Goal: Task Accomplishment & Management: Use online tool/utility

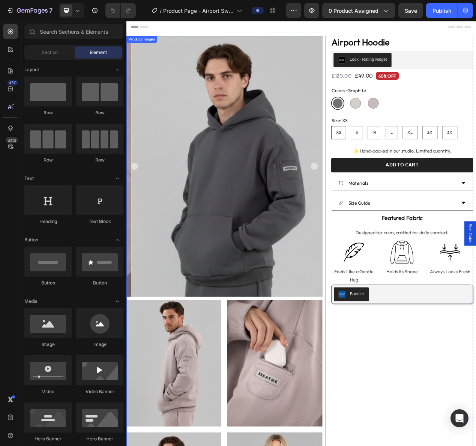
click at [345, 91] on img at bounding box center [259, 208] width 252 height 336
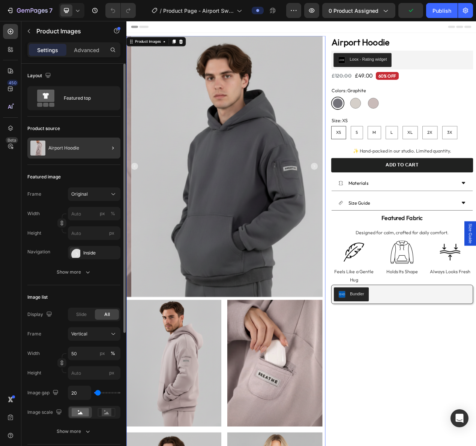
click at [106, 148] on div at bounding box center [109, 148] width 21 height 21
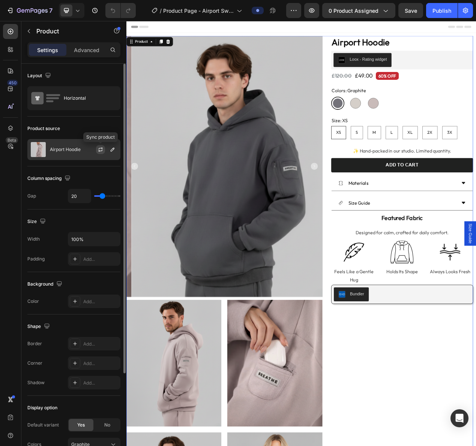
click at [98, 150] on icon "button" at bounding box center [100, 150] width 6 height 6
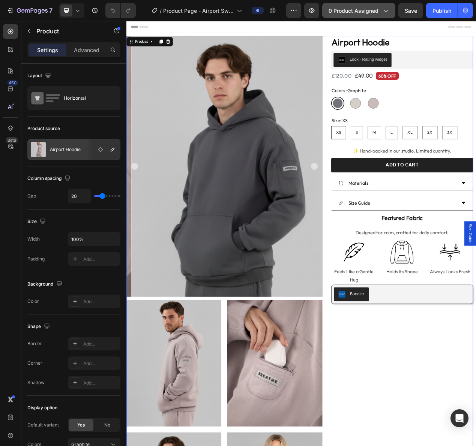
click at [338, 11] on span "0 product assigned" at bounding box center [353, 11] width 50 height 8
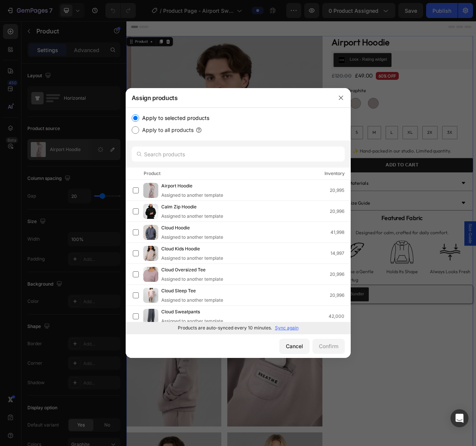
click at [287, 326] on p "Sync again" at bounding box center [287, 328] width 24 height 7
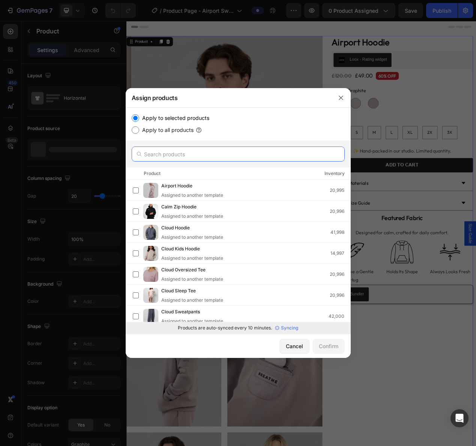
click at [232, 152] on input "text" at bounding box center [238, 154] width 213 height 15
paste input "Copy of"
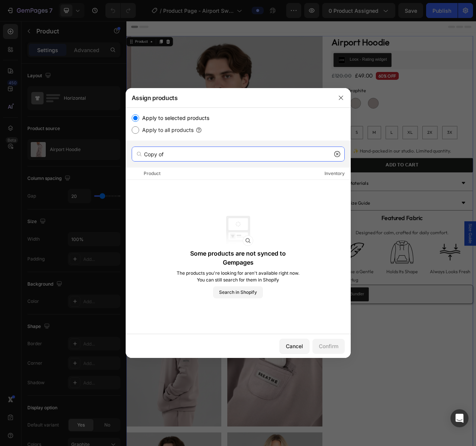
click at [331, 156] on input "Copy of" at bounding box center [238, 154] width 213 height 15
click at [332, 156] on input "Copy of" at bounding box center [238, 154] width 213 height 15
click at [333, 154] on input "Copy of" at bounding box center [238, 154] width 213 height 15
type input "Copy of"
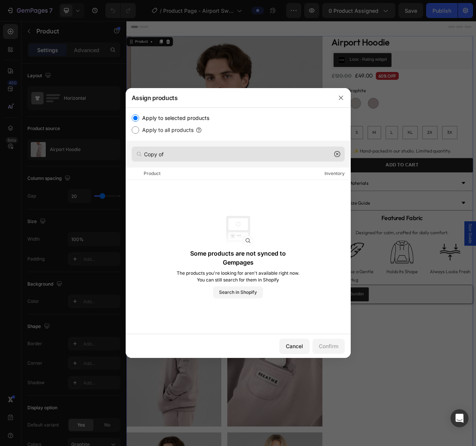
click at [334, 153] on icon at bounding box center [337, 154] width 6 height 6
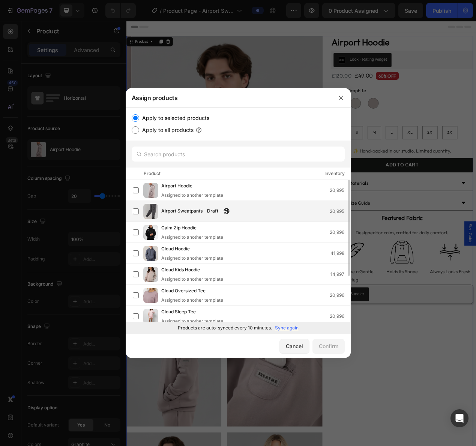
click at [148, 212] on img at bounding box center [150, 211] width 15 height 15
click at [336, 346] on div "Confirm" at bounding box center [328, 346] width 19 height 8
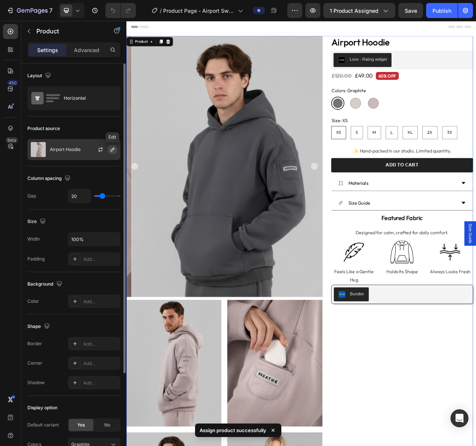
click at [111, 151] on icon "button" at bounding box center [112, 150] width 6 height 6
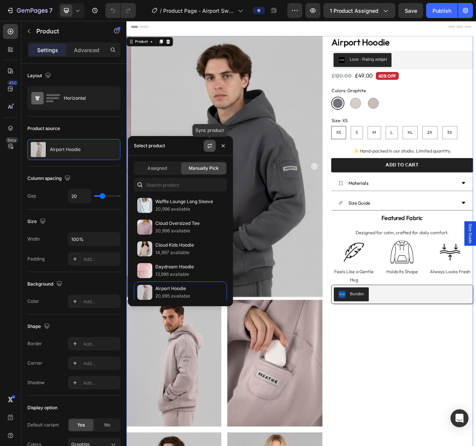
click at [209, 146] on icon "button" at bounding box center [210, 146] width 6 height 6
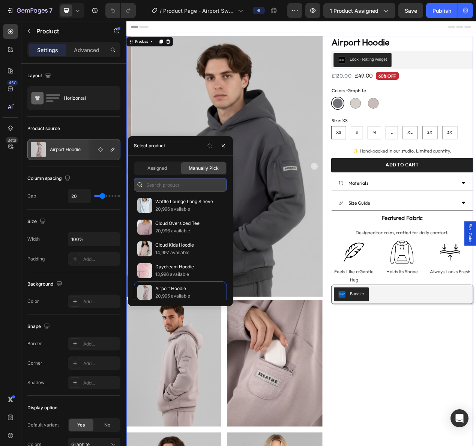
click at [204, 181] on input "text" at bounding box center [180, 184] width 93 height 13
paste input "Airport Sweatpants"
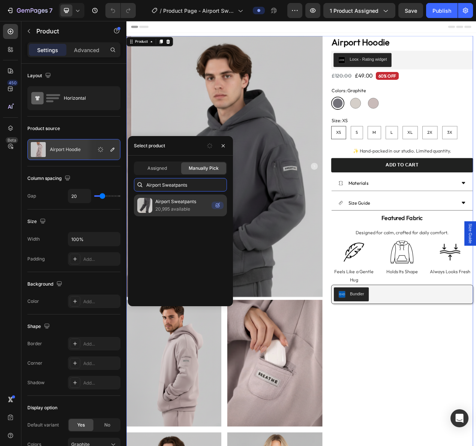
type input "Airport Sweatpants"
click at [197, 205] on p "Airport Sweatpants" at bounding box center [181, 201] width 53 height 7
radio input "false"
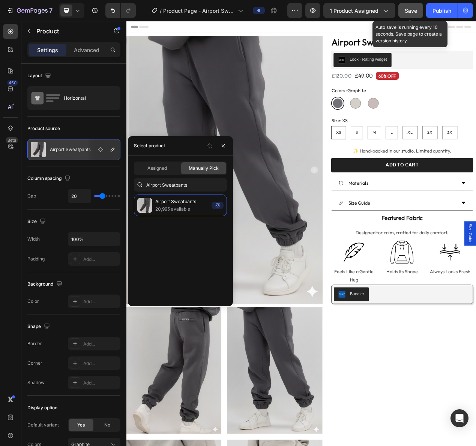
click at [416, 13] on span "Save" at bounding box center [410, 10] width 12 height 6
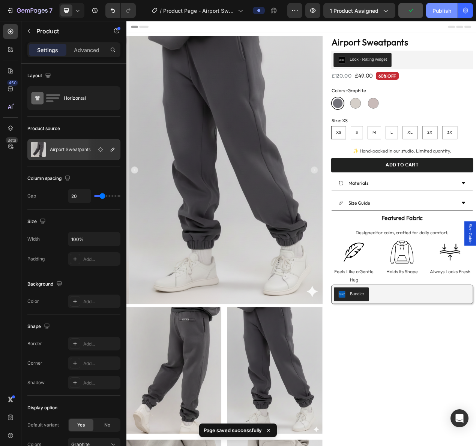
click at [439, 12] on div "Publish" at bounding box center [441, 11] width 19 height 8
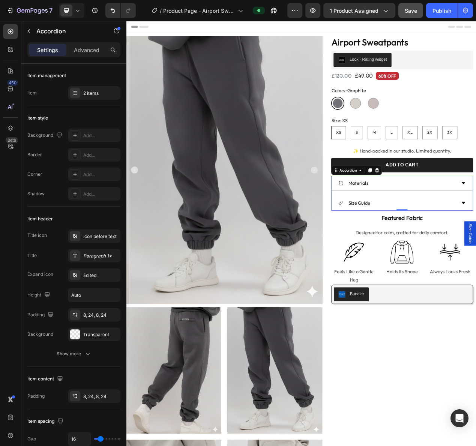
click at [475, 250] on div "Size Guide" at bounding box center [481, 255] width 182 height 19
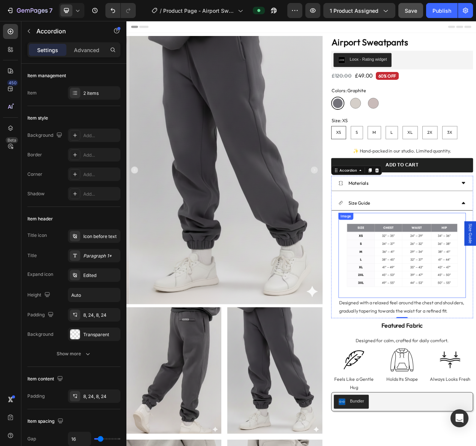
click at [469, 303] on img at bounding box center [481, 322] width 164 height 109
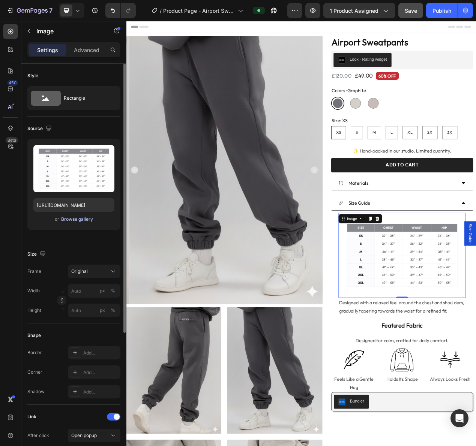
click at [80, 219] on div "Browse gallery" at bounding box center [77, 219] width 32 height 7
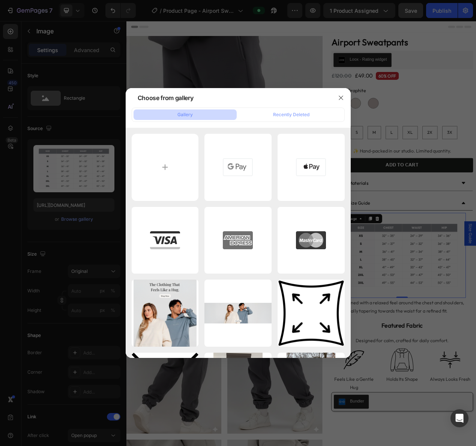
click at [283, 120] on div "Gallery Recently Deleted" at bounding box center [238, 115] width 213 height 14
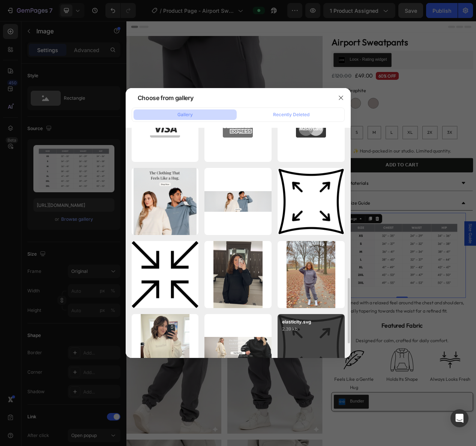
scroll to position [281, 0]
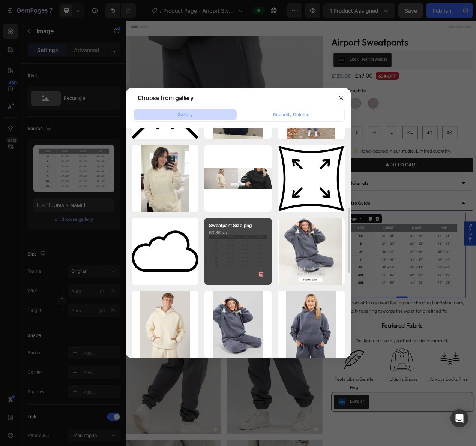
click at [238, 259] on div "Sweatpant Size.png 63.86 kb" at bounding box center [237, 251] width 67 height 67
type input "https://cdn.shopify.com/s/files/1/0669/8912/9900/files/gempages_544237968403989…"
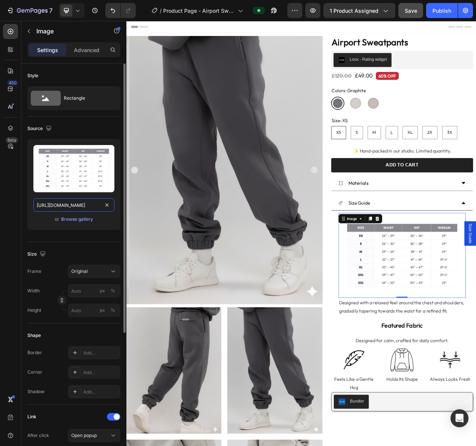
click at [78, 205] on input "https://cdn.shopify.com/s/files/1/0669/8912/9900/files/gempages_544237968403989…" at bounding box center [73, 204] width 81 height 13
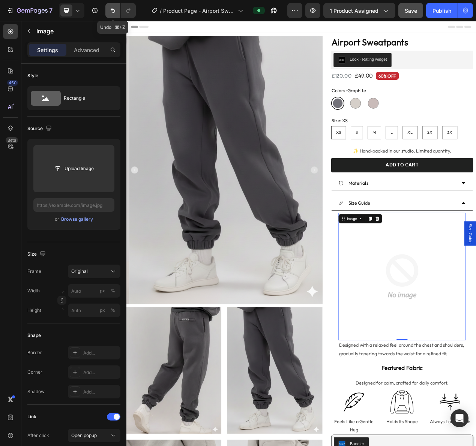
click at [112, 12] on icon "Undo/Redo" at bounding box center [113, 10] width 4 height 5
type input "https://cdn.shopify.com/s/files/1/0669/8912/9900/files/gempages_544237968403989…"
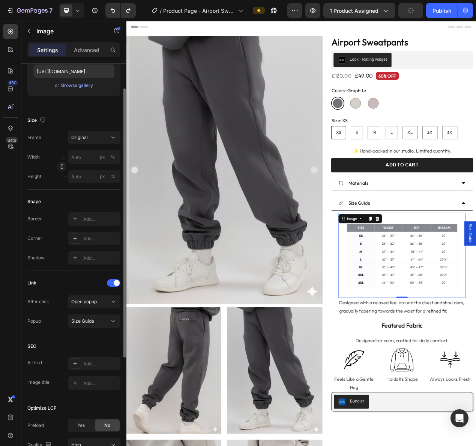
scroll to position [0, 0]
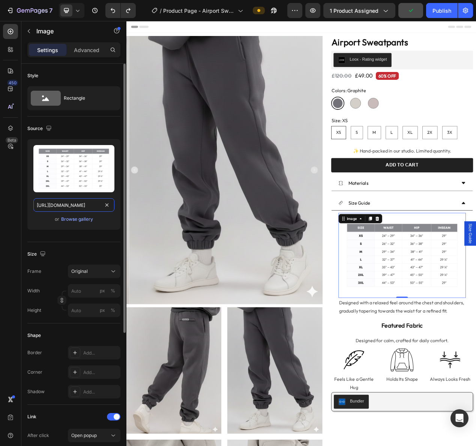
click at [76, 204] on input "https://cdn.shopify.com/s/files/1/0669/8912/9900/files/gempages_544237968403989…" at bounding box center [73, 204] width 81 height 13
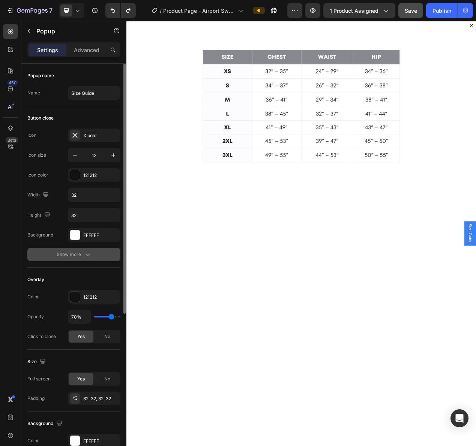
click at [85, 253] on icon "button" at bounding box center [87, 254] width 7 height 7
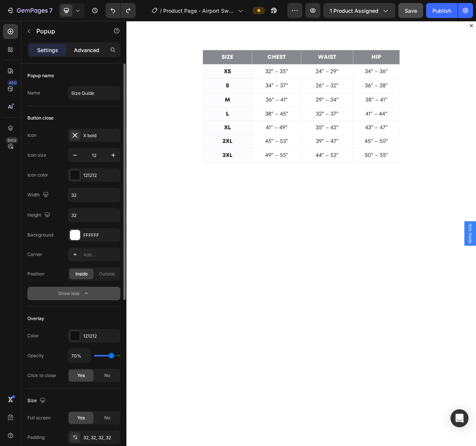
click at [79, 52] on p "Advanced" at bounding box center [86, 50] width 25 height 8
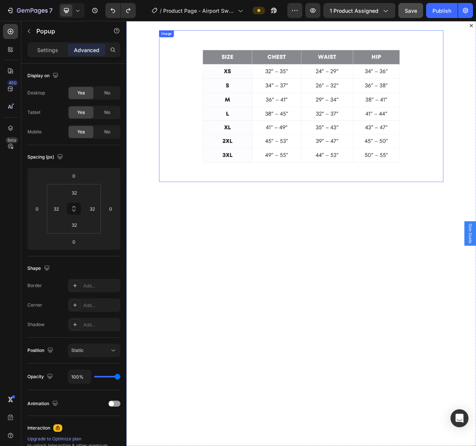
click at [324, 112] on img "Dialog body" at bounding box center [351, 130] width 293 height 195
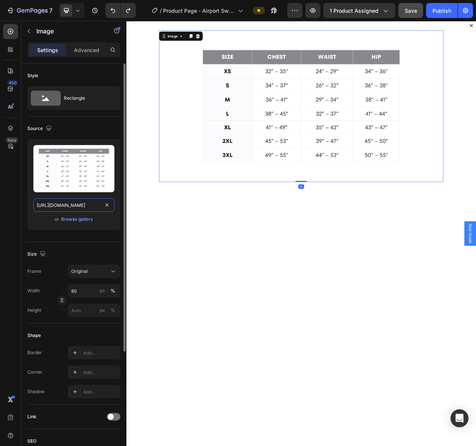
click at [85, 205] on input "https://cdn.shopify.com/s/files/1/0669/8912/9900/files/gempages_544237968403989…" at bounding box center [73, 204] width 81 height 13
paste input "af864644-6c98-44c6-9cfd-96850a423963"
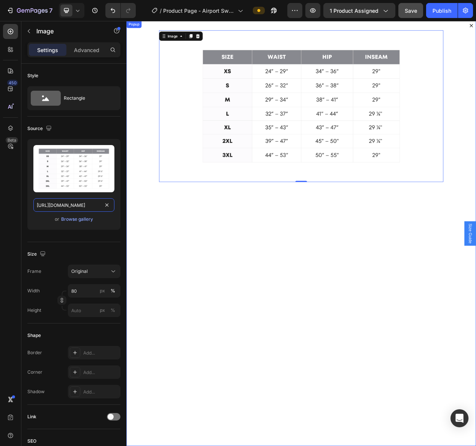
scroll to position [0, 235]
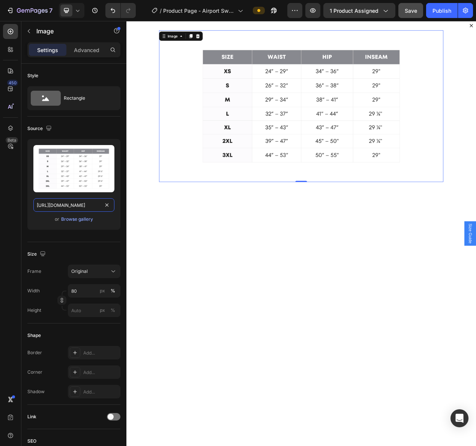
type input "https://cdn.shopify.com/s/files/1/0669/8912/9900/files/gempages_544237968403989…"
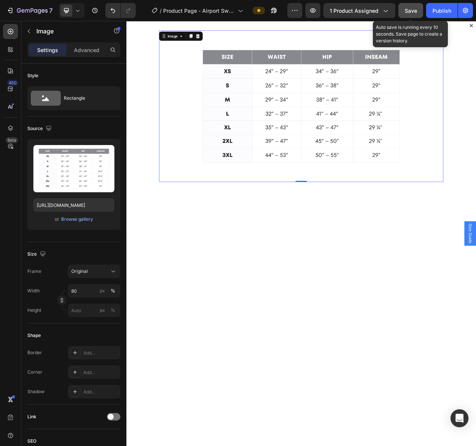
click at [418, 13] on button "Save" at bounding box center [410, 10] width 25 height 15
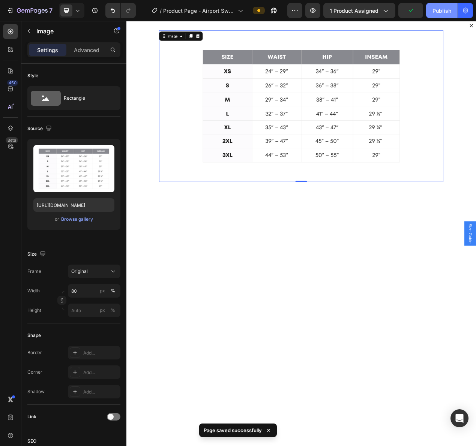
click at [443, 12] on div "Publish" at bounding box center [441, 11] width 19 height 8
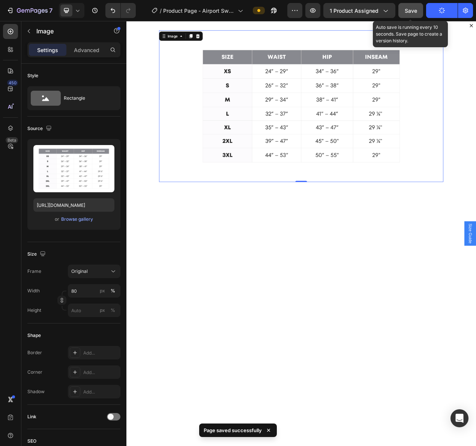
click at [422, 16] on button "Save" at bounding box center [410, 10] width 25 height 15
click at [417, 13] on button "Save" at bounding box center [410, 10] width 25 height 15
click at [420, 11] on button "button" at bounding box center [410, 10] width 25 height 15
click at [436, 12] on div "Publish" at bounding box center [441, 11] width 19 height 8
click at [411, 8] on span "Save" at bounding box center [410, 10] width 12 height 6
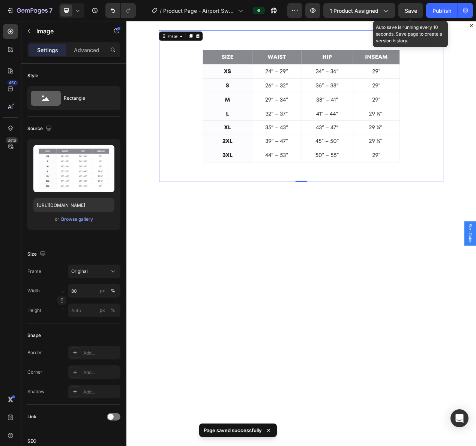
click at [412, 9] on span "Save" at bounding box center [410, 10] width 12 height 6
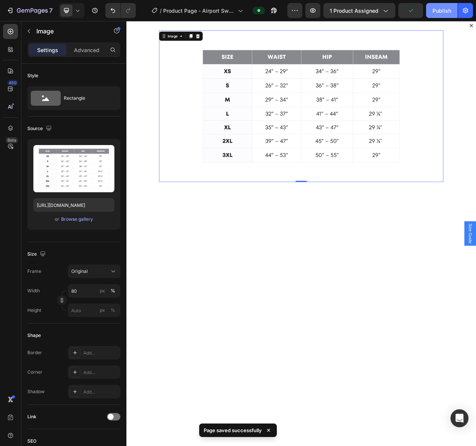
click at [440, 10] on div "Publish" at bounding box center [441, 11] width 19 height 8
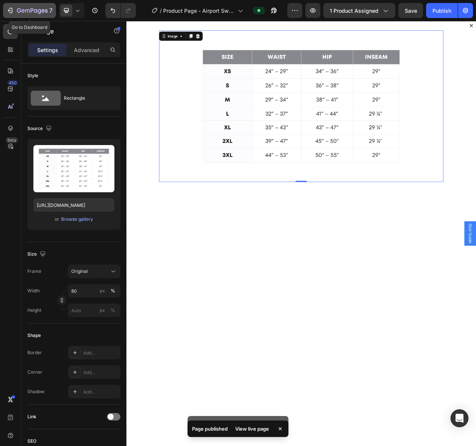
click at [40, 12] on icon "button" at bounding box center [39, 11] width 3 height 5
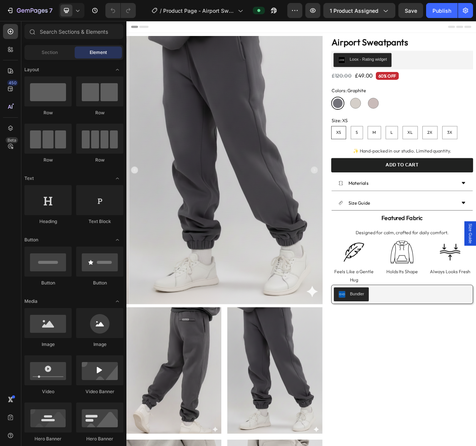
radio input "false"
click at [404, 13] on span "Save" at bounding box center [410, 10] width 12 height 6
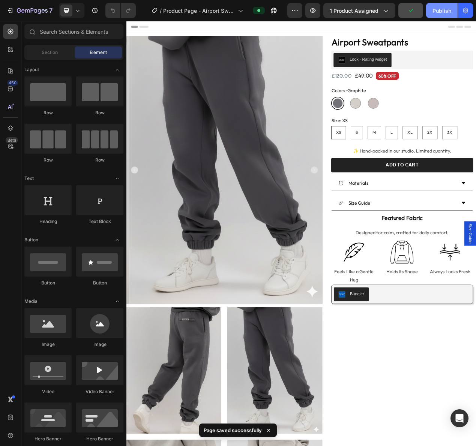
click at [443, 11] on div "Publish" at bounding box center [441, 11] width 19 height 8
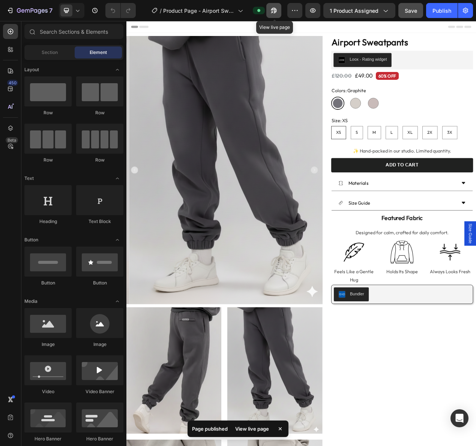
click at [271, 13] on icon "button" at bounding box center [273, 10] width 7 height 7
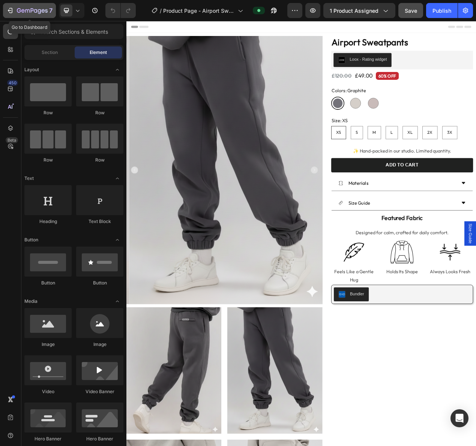
click at [11, 11] on icon "button" at bounding box center [9, 10] width 7 height 7
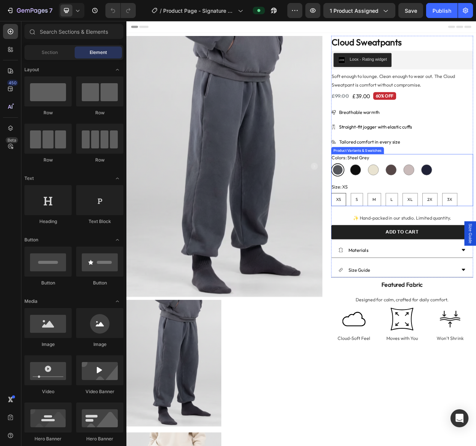
scroll to position [78, 0]
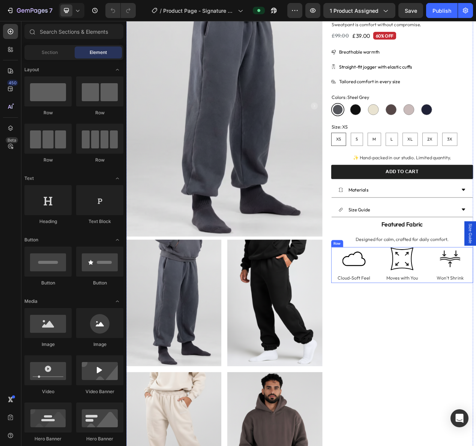
click at [475, 343] on div "Image Cloud-Soft Feel Text Block Image Moves with You Text Block Image Won’t Sh…" at bounding box center [481, 335] width 183 height 46
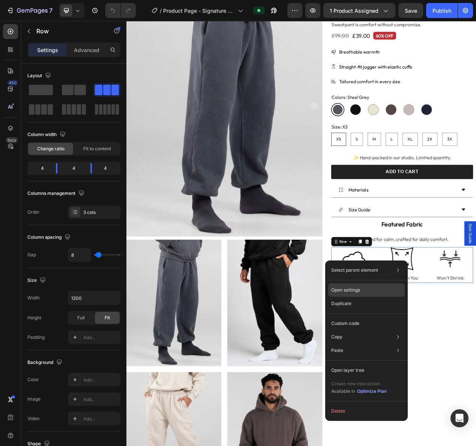
click at [375, 292] on div "Open settings" at bounding box center [366, 289] width 76 height 13
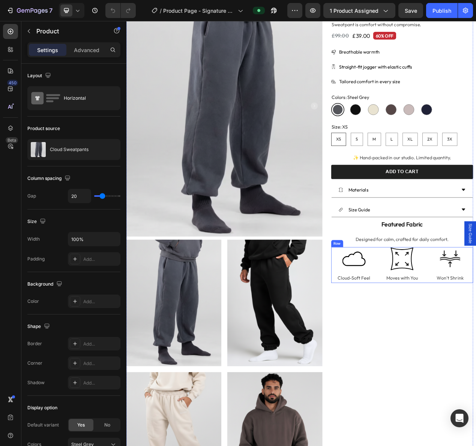
click at [446, 316] on div "Image Cloud-Soft Feel Text Block Image Moves with You Text Block Image Won’t Sh…" at bounding box center [481, 335] width 183 height 46
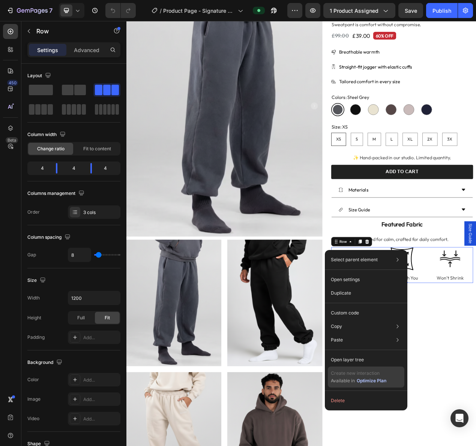
click at [377, 382] on div "Optimize Plan" at bounding box center [371, 380] width 30 height 7
click at [10, 143] on icon at bounding box center [10, 145] width 7 height 7
radio input "false"
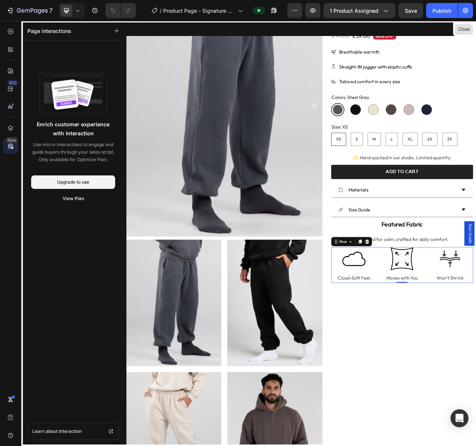
click at [460, 31] on button "Close" at bounding box center [463, 29] width 18 height 11
radio input "false"
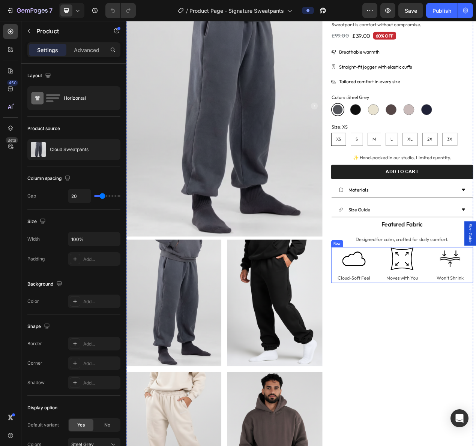
click at [447, 330] on div "Image Cloud-Soft Feel Text Block Image Moves with You Text Block Image Won’t Sh…" at bounding box center [481, 335] width 183 height 46
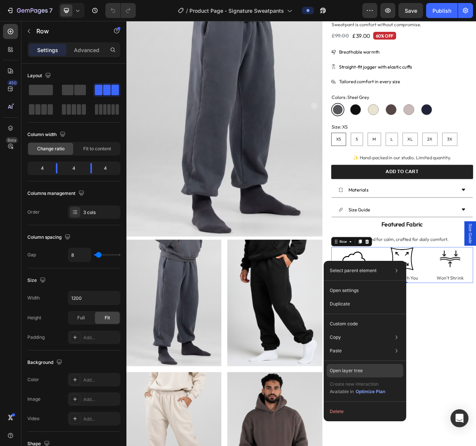
click at [358, 366] on div "Open layer tree" at bounding box center [365, 370] width 76 height 13
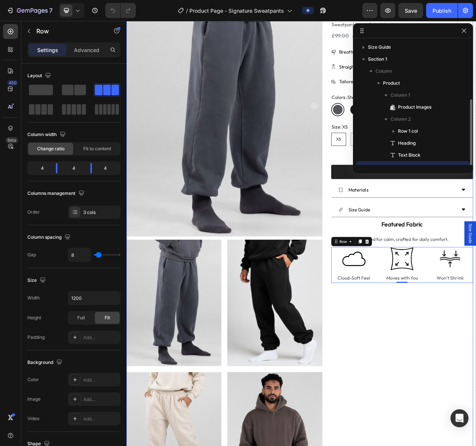
scroll to position [32, 0]
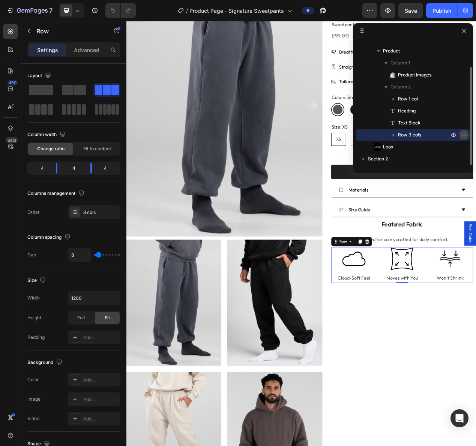
click at [464, 135] on icon "button" at bounding box center [463, 135] width 1 height 1
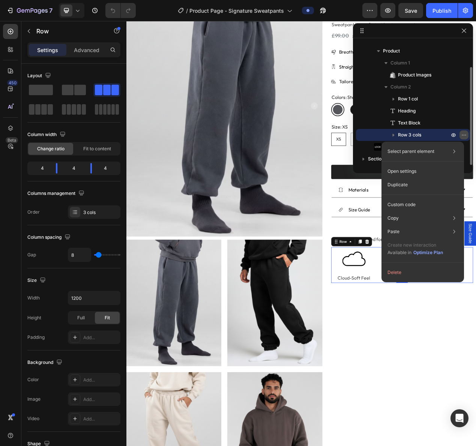
click at [464, 135] on icon "button" at bounding box center [463, 135] width 1 height 1
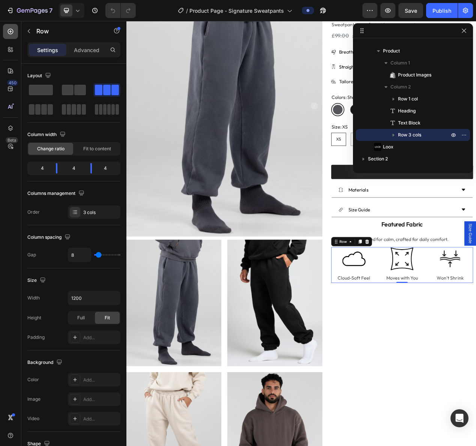
click at [8, 30] on icon at bounding box center [11, 32] width 6 height 6
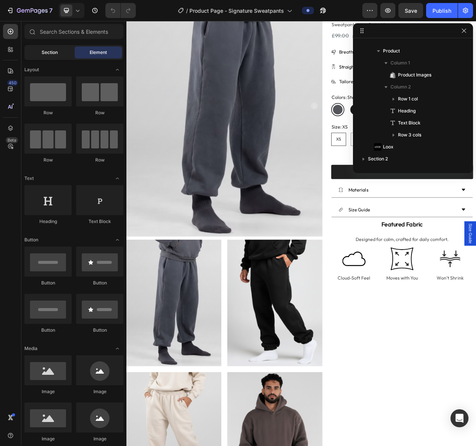
click at [57, 57] on div "Section" at bounding box center [49, 52] width 47 height 12
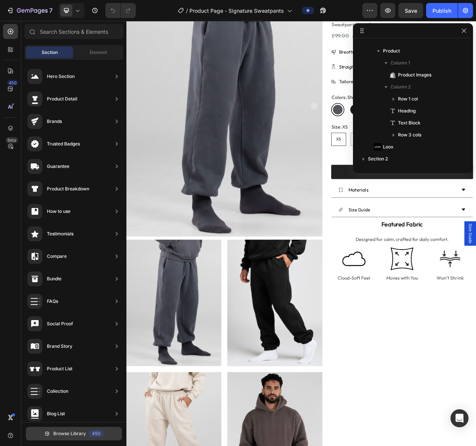
click at [67, 435] on span "Browse Library" at bounding box center [69, 433] width 33 height 7
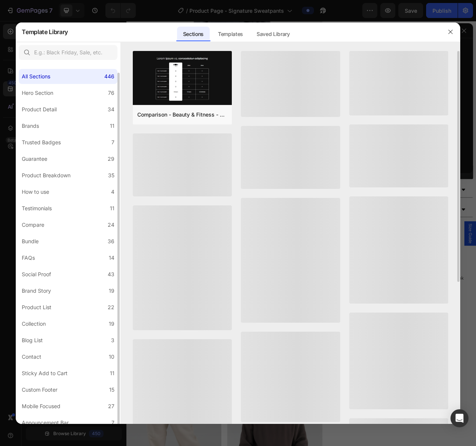
scroll to position [5, 0]
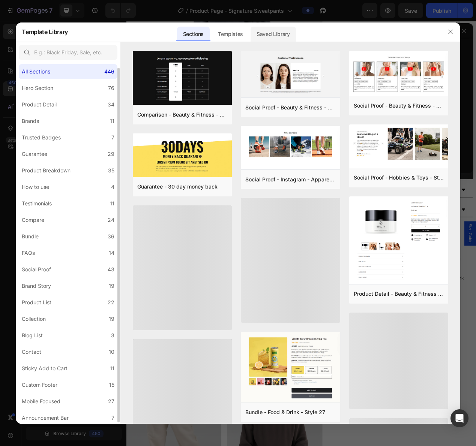
click at [279, 37] on div "Saved Library" at bounding box center [272, 34] width 45 height 15
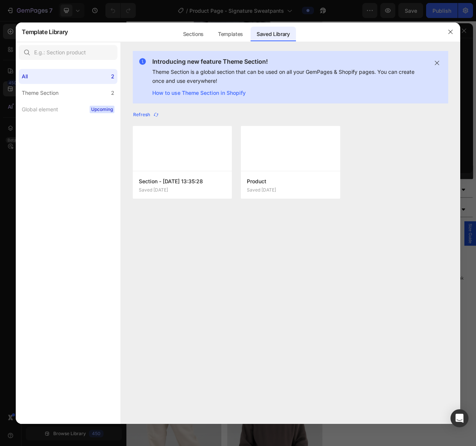
scroll to position [0, 0]
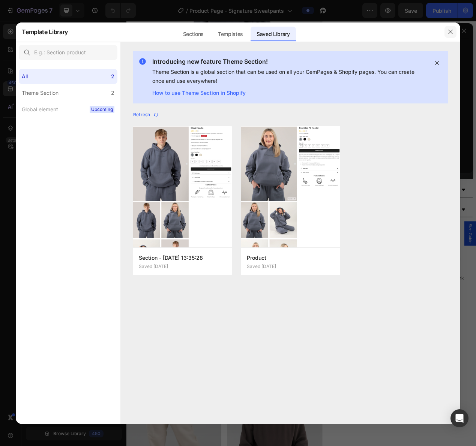
click at [449, 30] on icon "button" at bounding box center [450, 32] width 6 height 6
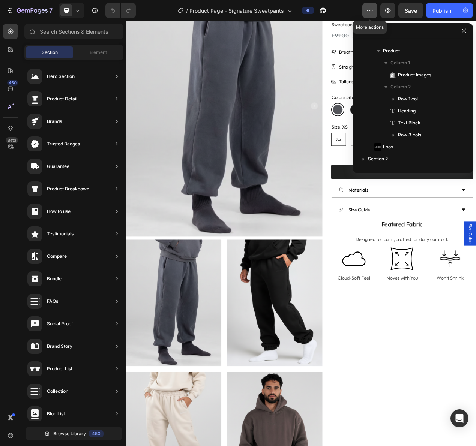
click at [370, 9] on icon "button" at bounding box center [369, 10] width 7 height 7
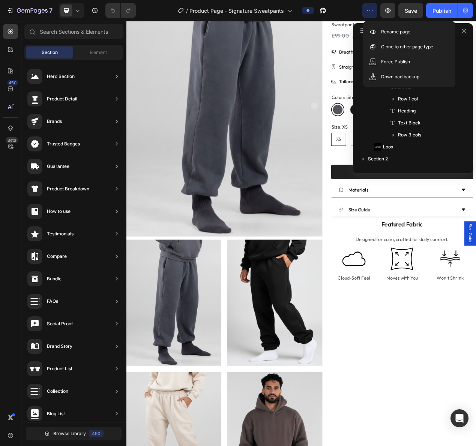
click at [370, 10] on icon "button" at bounding box center [369, 10] width 1 height 1
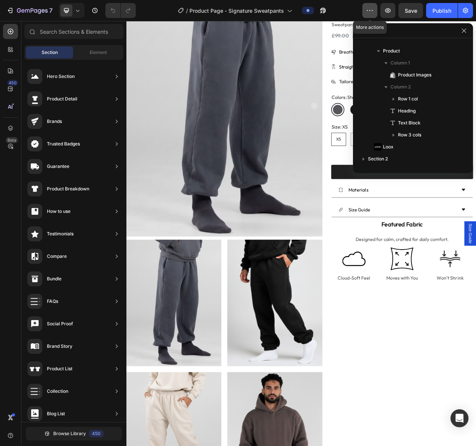
click at [367, 10] on icon "button" at bounding box center [367, 10] width 1 height 1
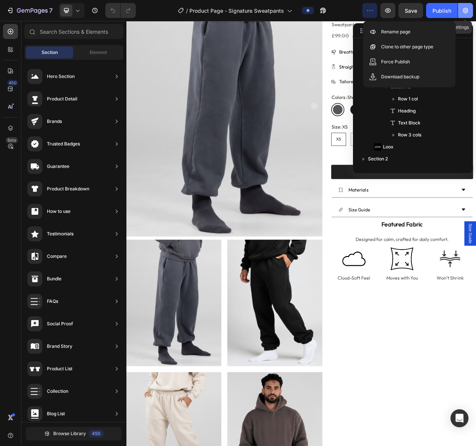
click at [469, 14] on button "button" at bounding box center [465, 10] width 15 height 15
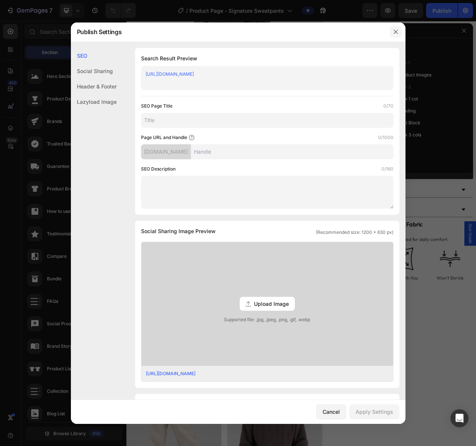
click at [397, 29] on icon "button" at bounding box center [395, 32] width 6 height 6
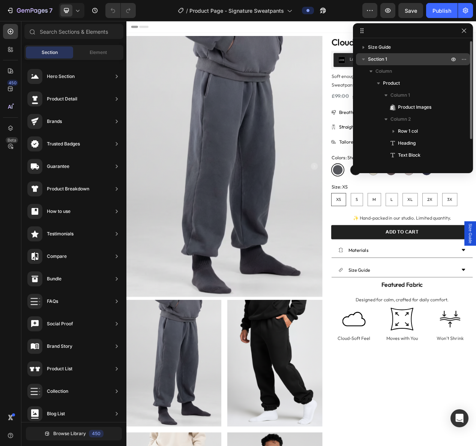
click at [391, 59] on p "Section 1" at bounding box center [409, 58] width 82 height 7
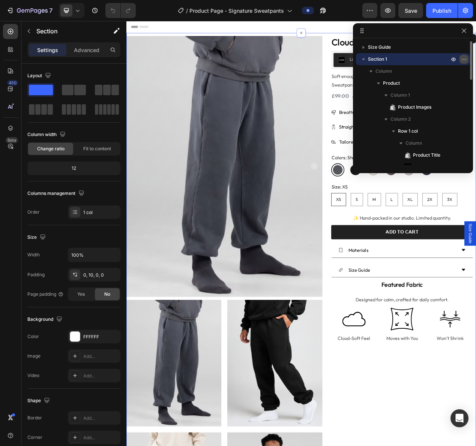
click at [465, 59] on icon "button" at bounding box center [465, 59] width 1 height 1
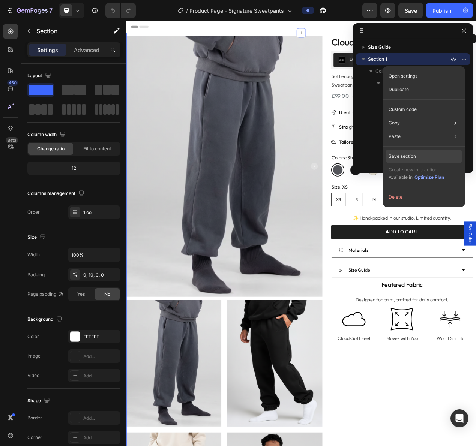
click at [428, 151] on div "Save section" at bounding box center [423, 156] width 76 height 13
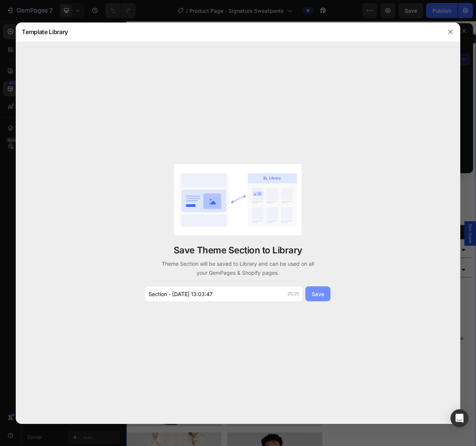
click at [324, 289] on button "Save" at bounding box center [317, 293] width 25 height 15
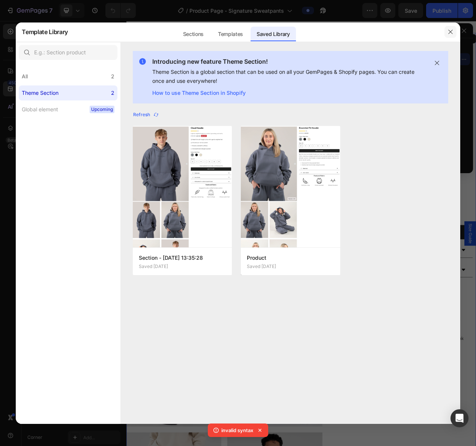
click at [449, 29] on icon "button" at bounding box center [450, 32] width 6 height 6
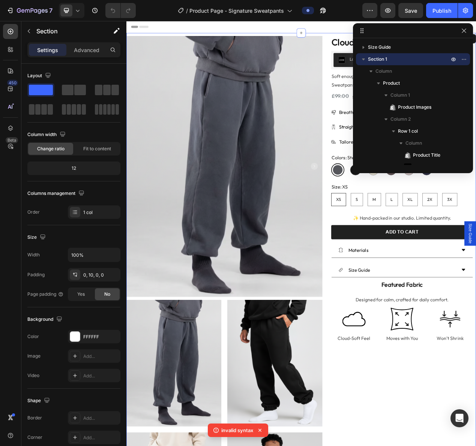
click at [449, 29] on div at bounding box center [413, 30] width 120 height 15
click at [463, 60] on icon "button" at bounding box center [464, 59] width 6 height 6
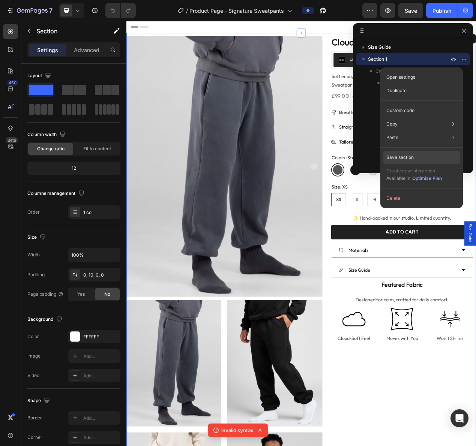
click at [414, 155] on div "Save section" at bounding box center [421, 157] width 76 height 13
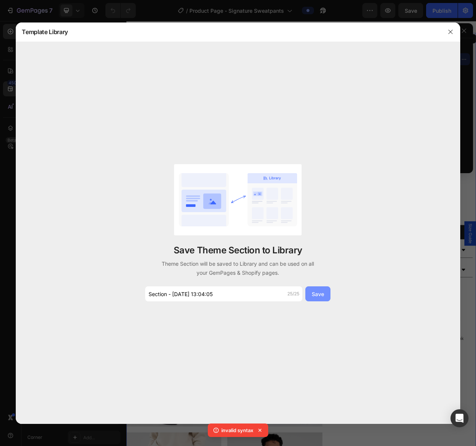
click at [323, 296] on div "Save" at bounding box center [318, 294] width 12 height 8
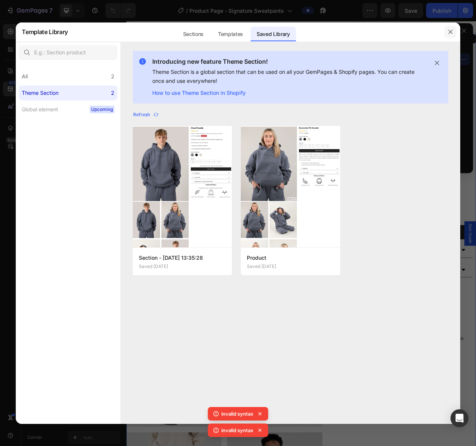
click at [454, 28] on button "button" at bounding box center [450, 32] width 12 height 12
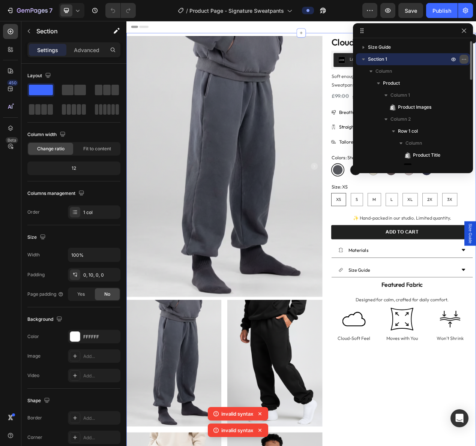
click at [464, 62] on icon "button" at bounding box center [464, 59] width 6 height 6
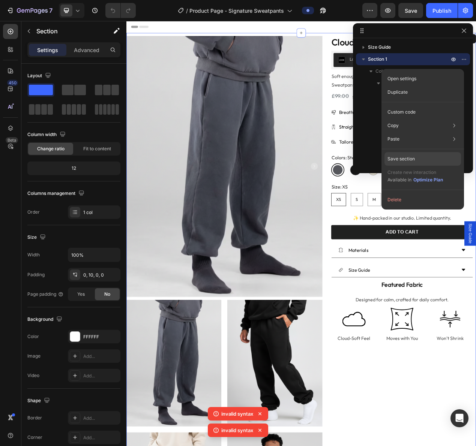
click at [416, 158] on div "Save section" at bounding box center [422, 158] width 76 height 13
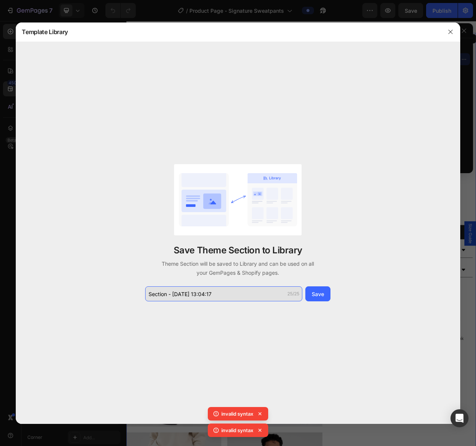
drag, startPoint x: 168, startPoint y: 294, endPoint x: 259, endPoint y: 299, distance: 90.5
click at [259, 299] on input "Section - Sep 29 13:04:17" at bounding box center [223, 293] width 157 height 15
type input "33"
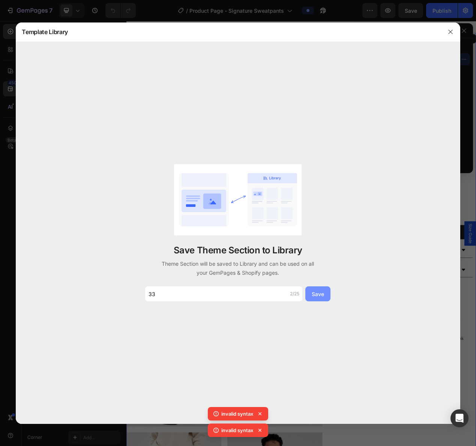
click at [316, 293] on div "Save" at bounding box center [318, 294] width 12 height 8
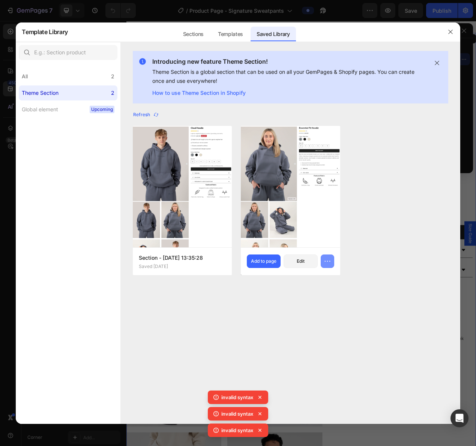
click at [332, 264] on button "button" at bounding box center [327, 261] width 13 height 13
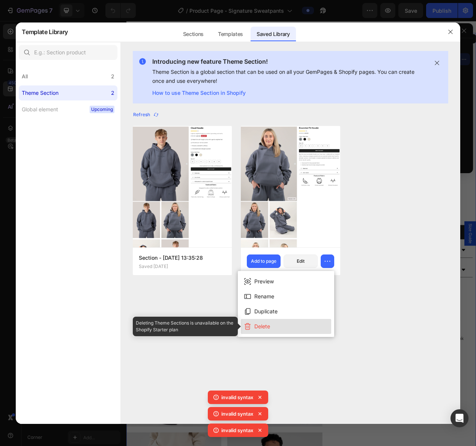
click at [300, 324] on button "Delete" at bounding box center [286, 326] width 90 height 15
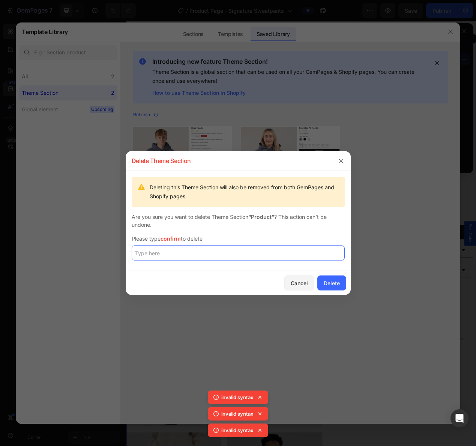
click at [301, 258] on input "text" at bounding box center [238, 253] width 213 height 15
type input "confirm"
click at [342, 163] on icon "button" at bounding box center [341, 161] width 6 height 6
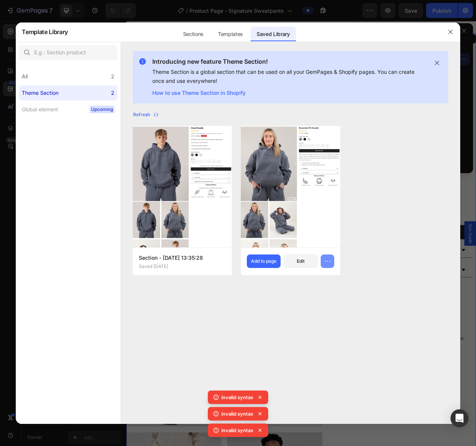
click at [326, 261] on icon "button" at bounding box center [327, 261] width 7 height 7
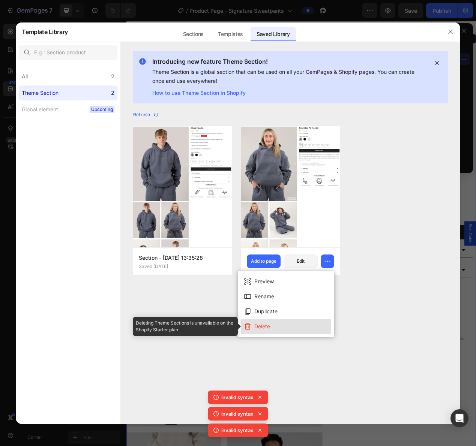
click at [294, 325] on button "Delete" at bounding box center [286, 326] width 90 height 15
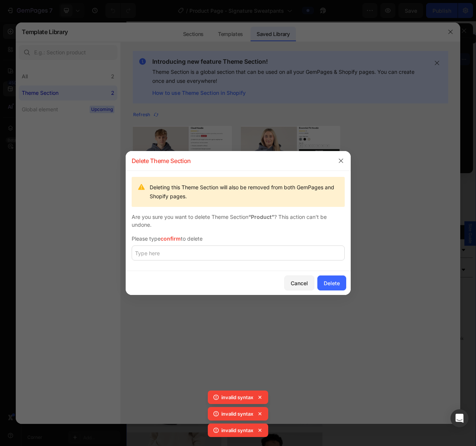
click at [261, 272] on div "Cancel Delete" at bounding box center [238, 283] width 225 height 24
click at [271, 259] on input "text" at bounding box center [238, 253] width 213 height 15
type input "confirm"
click at [334, 286] on div "Delete" at bounding box center [332, 283] width 16 height 8
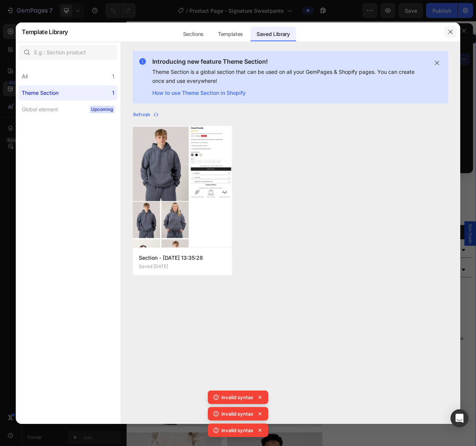
click at [449, 32] on icon "button" at bounding box center [450, 32] width 4 height 4
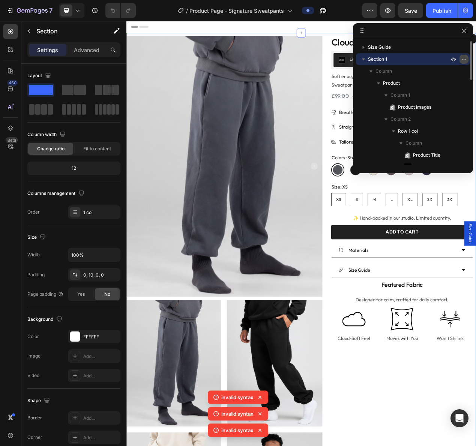
click at [461, 60] on icon "button" at bounding box center [464, 59] width 6 height 6
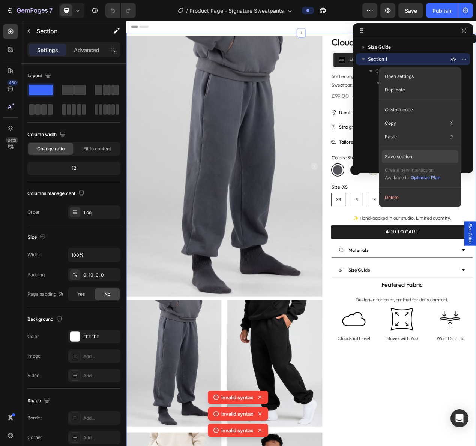
click at [413, 157] on div "Save section" at bounding box center [420, 156] width 76 height 13
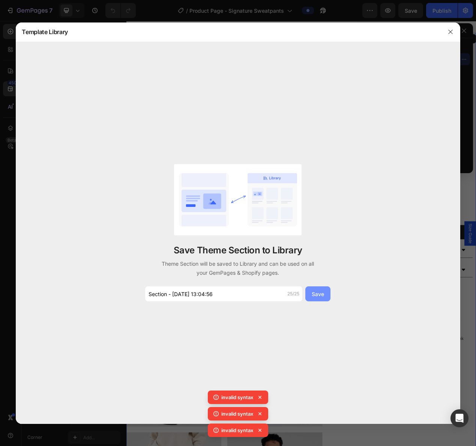
click at [315, 292] on div "Save" at bounding box center [318, 294] width 12 height 8
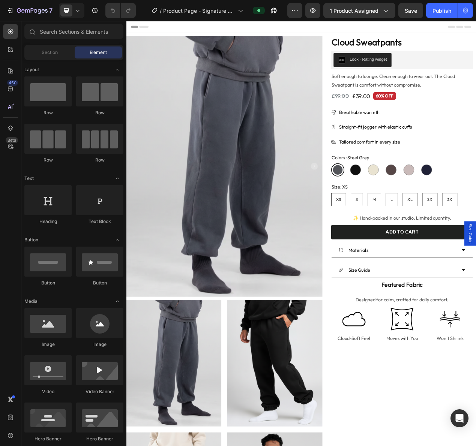
radio input "false"
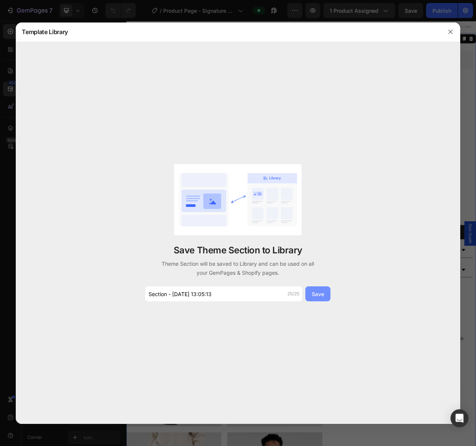
click at [317, 294] on div "Save" at bounding box center [318, 294] width 12 height 8
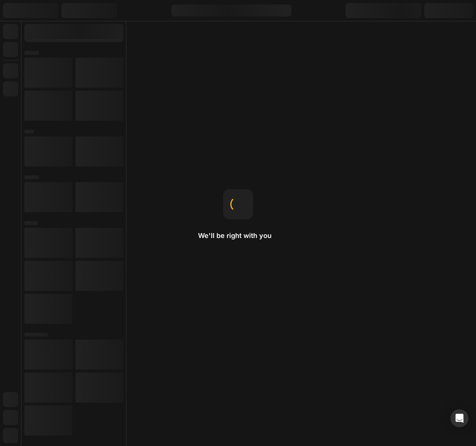
radio input "false"
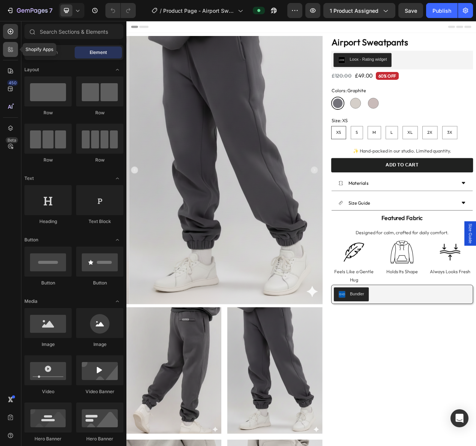
click at [13, 50] on icon at bounding box center [10, 49] width 7 height 7
radio input "false"
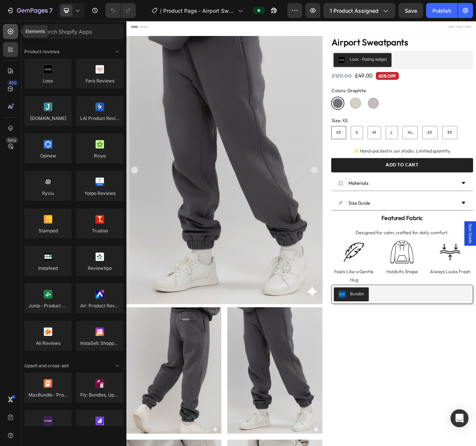
click at [9, 35] on icon at bounding box center [10, 31] width 7 height 7
radio input "false"
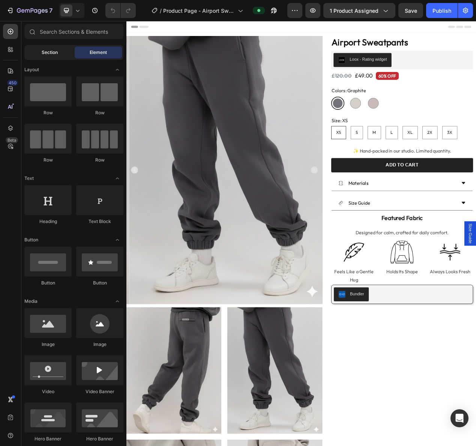
click at [52, 51] on span "Section" at bounding box center [50, 52] width 16 height 7
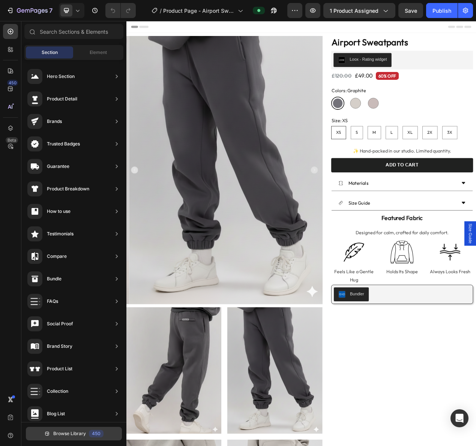
click at [93, 435] on div "450" at bounding box center [96, 433] width 15 height 7
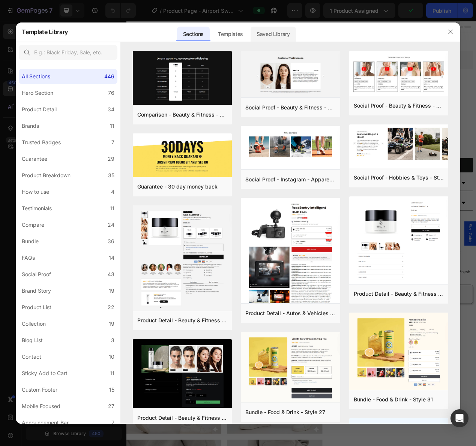
click at [277, 39] on div "Saved Library" at bounding box center [272, 34] width 45 height 15
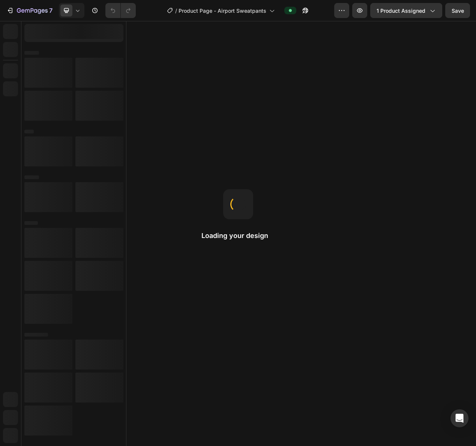
radio input "false"
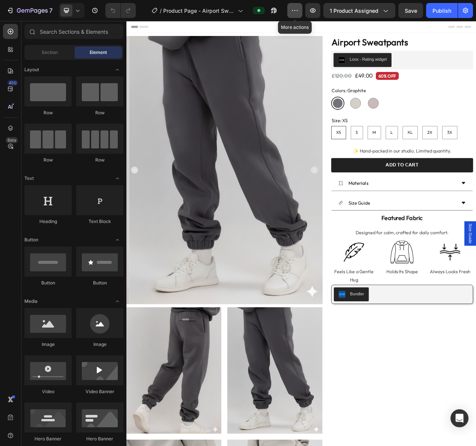
click at [295, 12] on icon "button" at bounding box center [294, 10] width 7 height 7
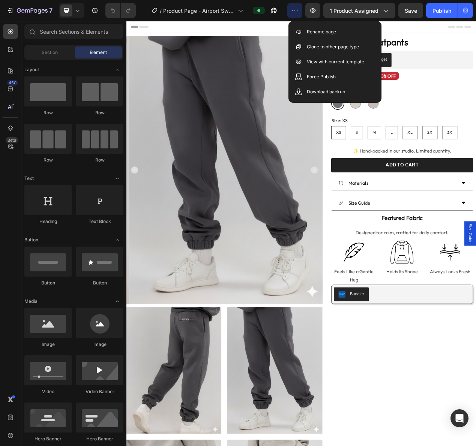
click at [295, 12] on icon "button" at bounding box center [294, 10] width 7 height 7
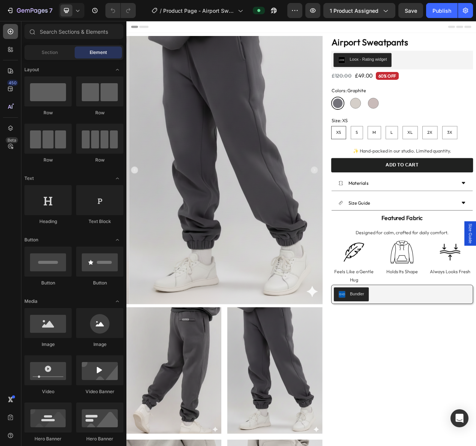
click at [10, 32] on icon at bounding box center [10, 31] width 3 height 3
click at [57, 48] on div "Section" at bounding box center [49, 52] width 47 height 12
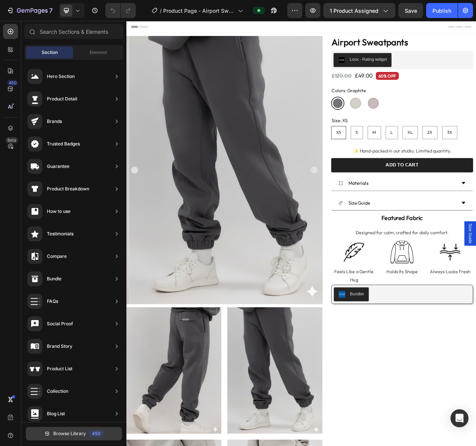
click at [92, 428] on button "Browse Library 450" at bounding box center [74, 433] width 96 height 13
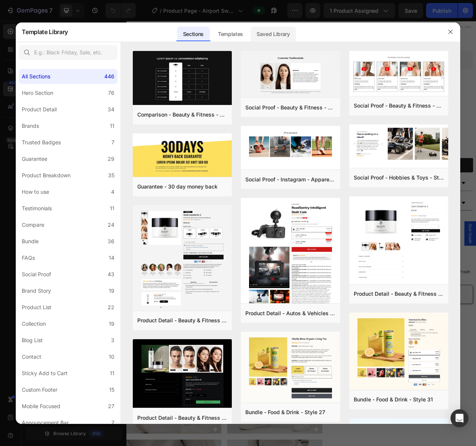
click at [283, 34] on div "Saved Library" at bounding box center [272, 34] width 45 height 15
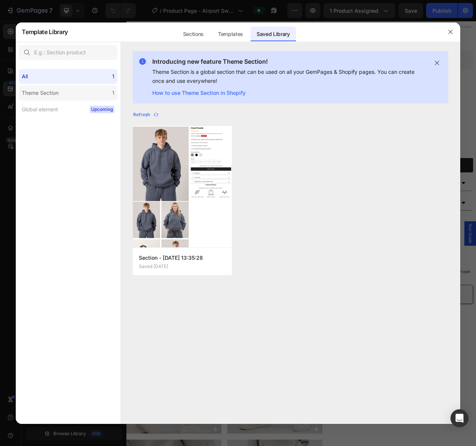
click at [84, 91] on label "Theme Section 1" at bounding box center [68, 92] width 99 height 15
click at [141, 111] on div "Refresh" at bounding box center [146, 114] width 26 height 7
click at [151, 115] on div "Refresh" at bounding box center [146, 114] width 26 height 7
click at [103, 75] on div "All 1" at bounding box center [68, 76] width 99 height 15
click at [155, 116] on icon "button" at bounding box center [156, 115] width 6 height 6
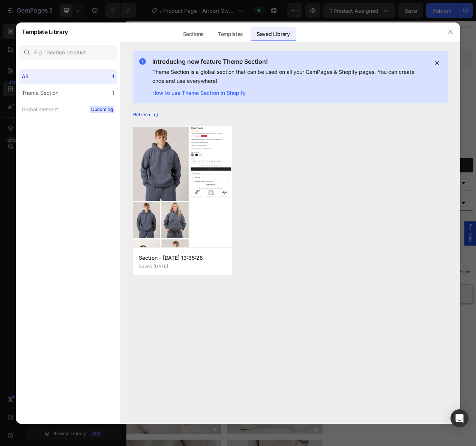
click at [147, 114] on div "Refresh" at bounding box center [146, 114] width 26 height 7
click at [145, 114] on div "Refresh" at bounding box center [146, 114] width 26 height 7
click at [150, 117] on div "Refresh" at bounding box center [146, 114] width 26 height 7
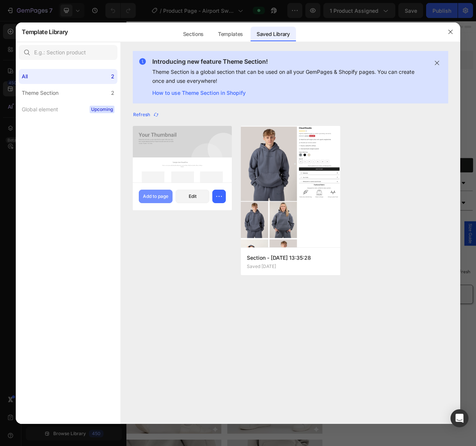
click at [152, 198] on div "Add to page" at bounding box center [155, 196] width 25 height 7
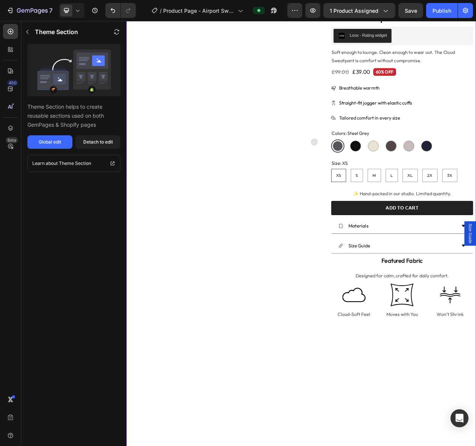
scroll to position [1026, 0]
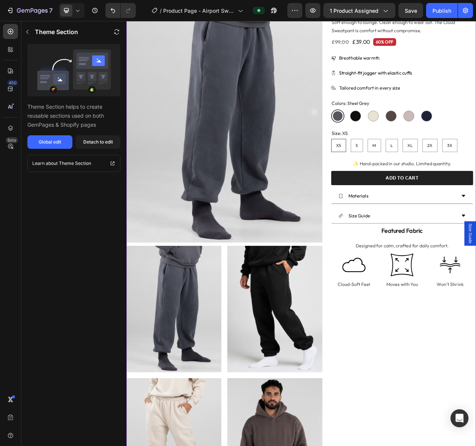
click at [454, 363] on p "Moves with You" at bounding box center [480, 360] width 57 height 11
click at [475, 323] on img at bounding box center [481, 335] width 30 height 30
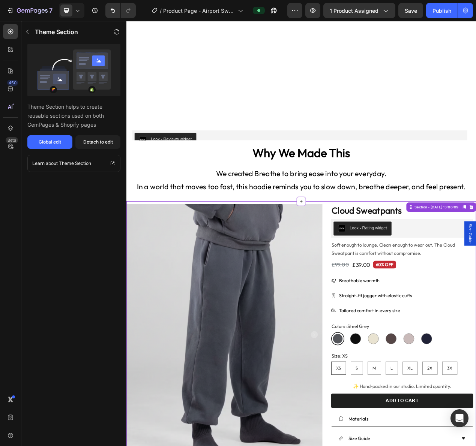
scroll to position [701, 0]
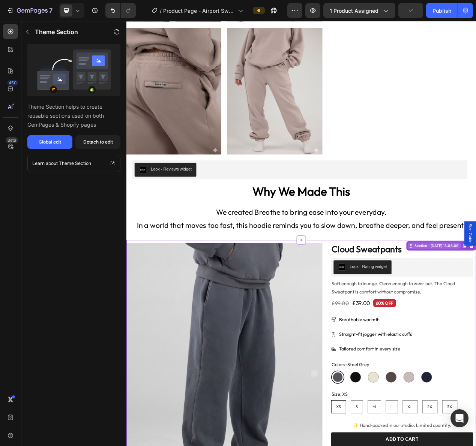
click at [103, 142] on div "Detach to edit" at bounding box center [98, 142] width 30 height 7
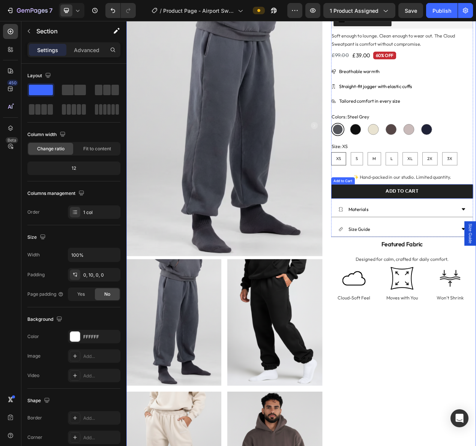
scroll to position [1086, 0]
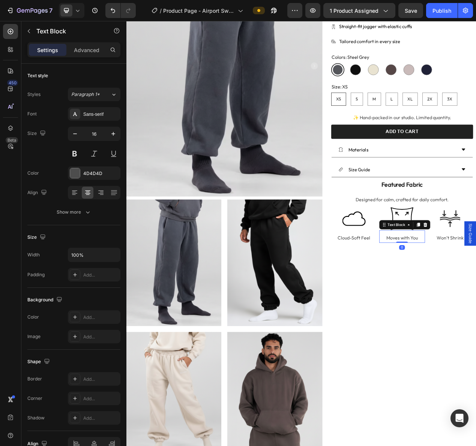
click at [458, 306] on p "Moves with You" at bounding box center [480, 300] width 57 height 11
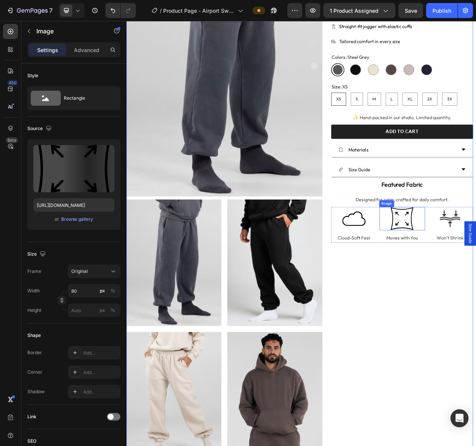
click at [452, 263] on div at bounding box center [481, 276] width 59 height 30
click at [445, 263] on div "Image Cloud-Soft Feel Text Block Image 0 Moves with You Text Block Image Won’t …" at bounding box center [481, 284] width 183 height 46
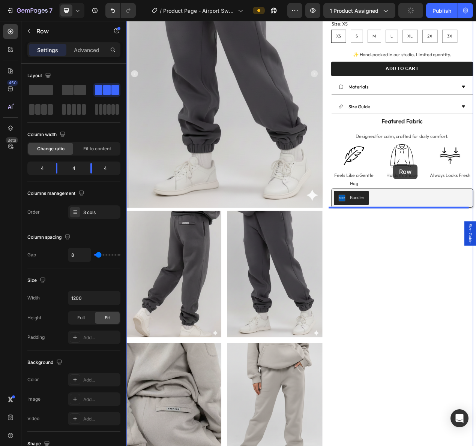
scroll to position [47, 0]
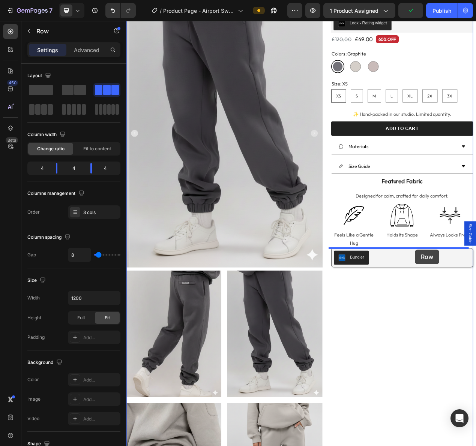
drag, startPoint x: 398, startPoint y: 256, endPoint x: 497, endPoint y: 315, distance: 115.8
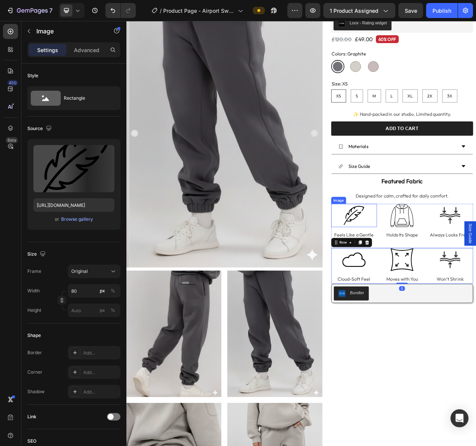
click at [397, 262] on div at bounding box center [419, 271] width 59 height 30
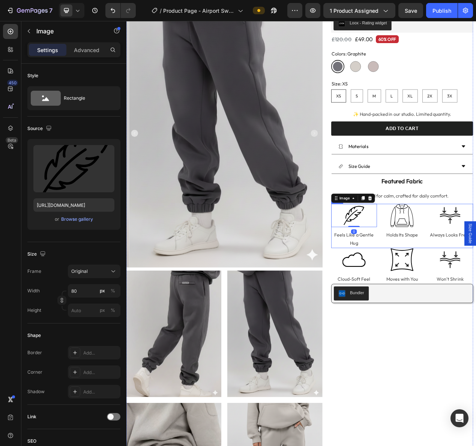
click at [446, 301] on div "Image 0 Feels Like a Gentle Hug Text Block Image Holds Its Shape Text Block Ima…" at bounding box center [481, 284] width 183 height 57
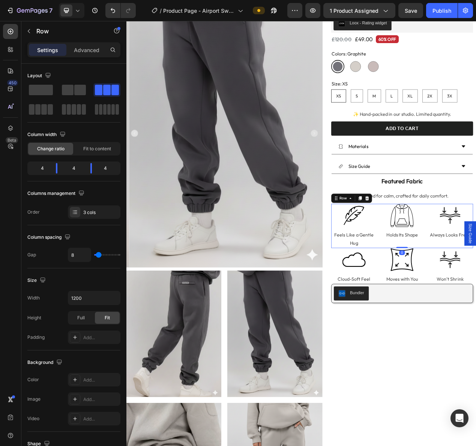
click at [433, 247] on icon at bounding box center [436, 249] width 6 height 6
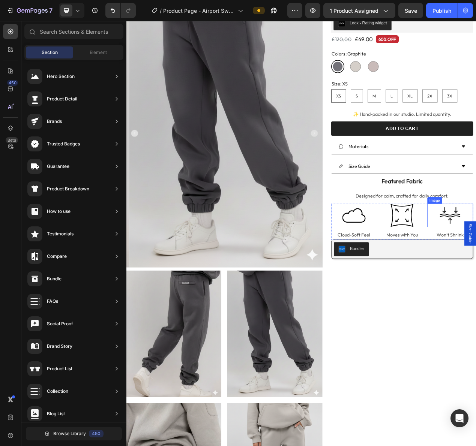
scroll to position [792, 0]
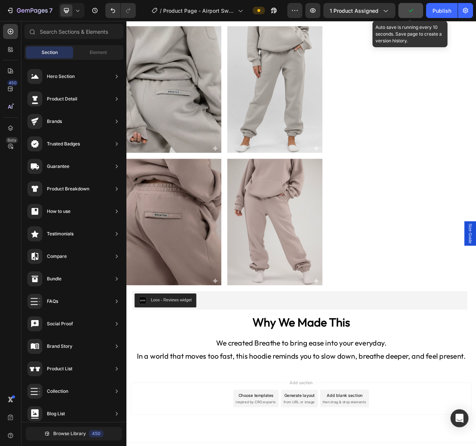
click at [409, 10] on icon "button" at bounding box center [410, 10] width 7 height 7
click at [418, 13] on button "Save" at bounding box center [410, 10] width 25 height 15
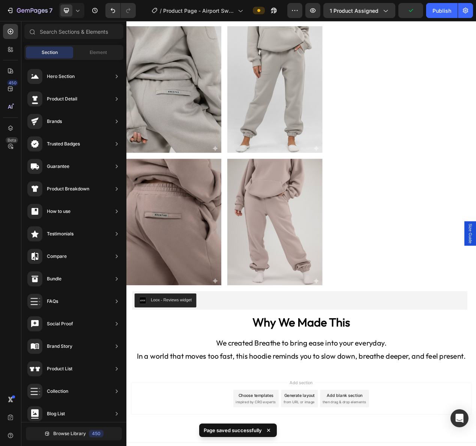
drag, startPoint x: 444, startPoint y: 11, endPoint x: 425, endPoint y: 18, distance: 20.5
click at [444, 11] on div "Publish" at bounding box center [441, 11] width 19 height 8
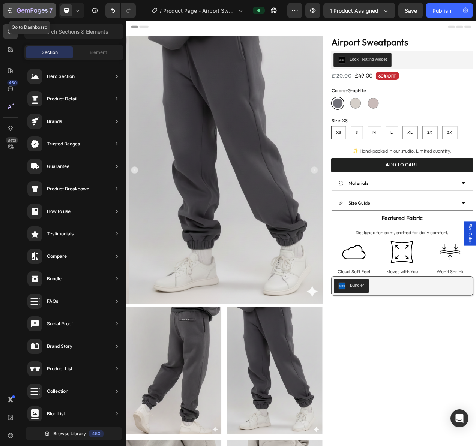
click at [35, 9] on icon "button" at bounding box center [35, 10] width 3 height 3
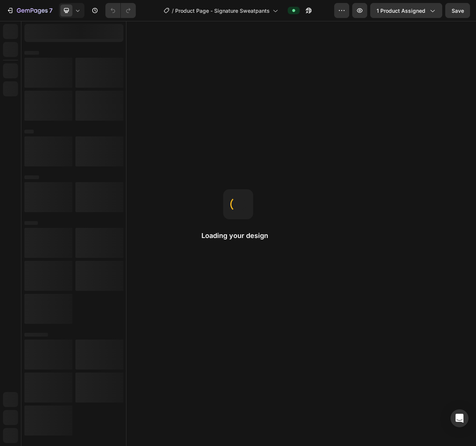
radio input "false"
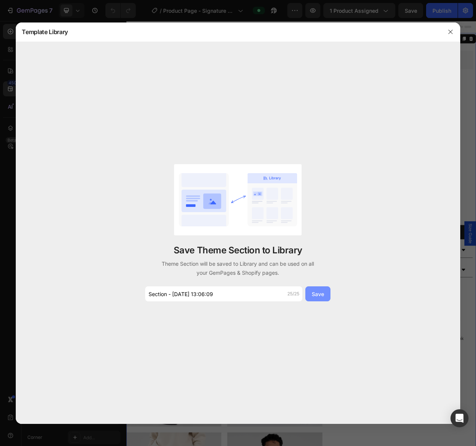
click at [312, 295] on div "Save" at bounding box center [318, 294] width 12 height 8
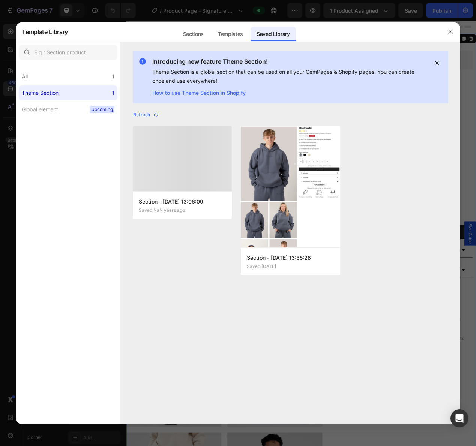
radio input "false"
